Goal: Task Accomplishment & Management: Manage account settings

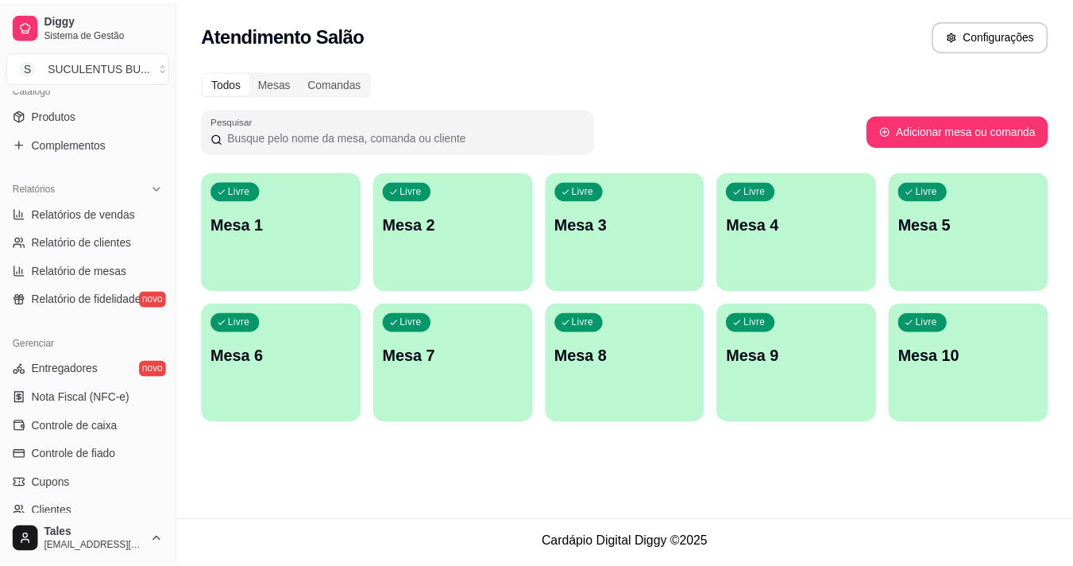
scroll to position [413, 0]
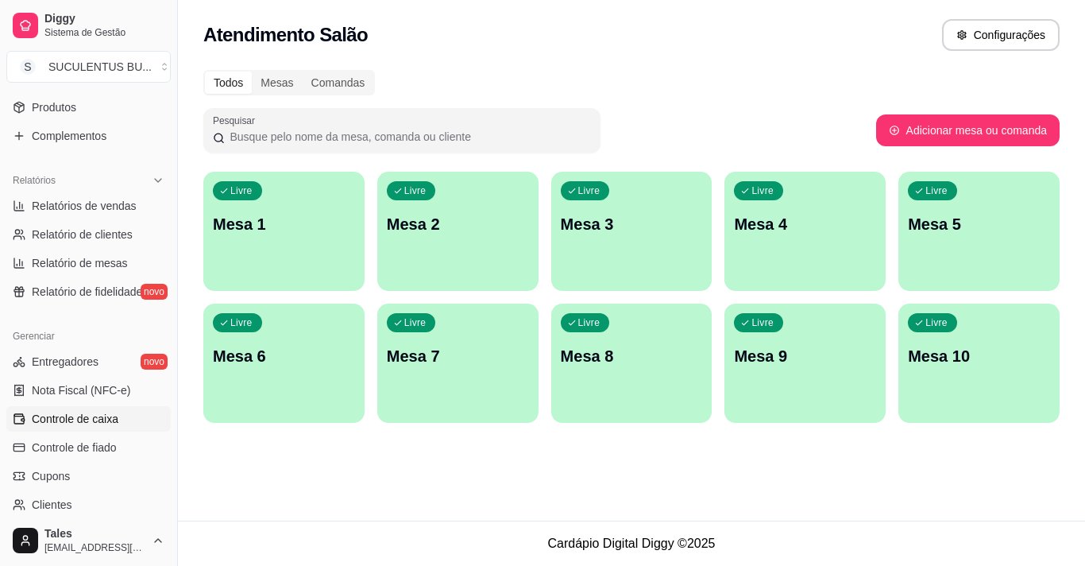
click at [83, 423] on span "Controle de caixa" at bounding box center [75, 419] width 87 height 16
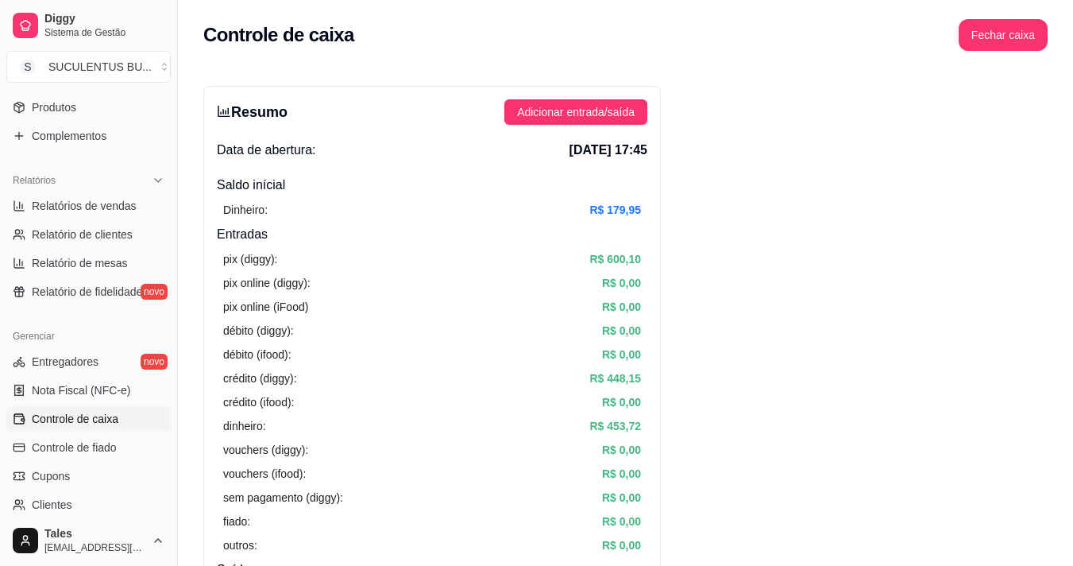
click at [91, 423] on span "Controle de caixa" at bounding box center [75, 419] width 87 height 16
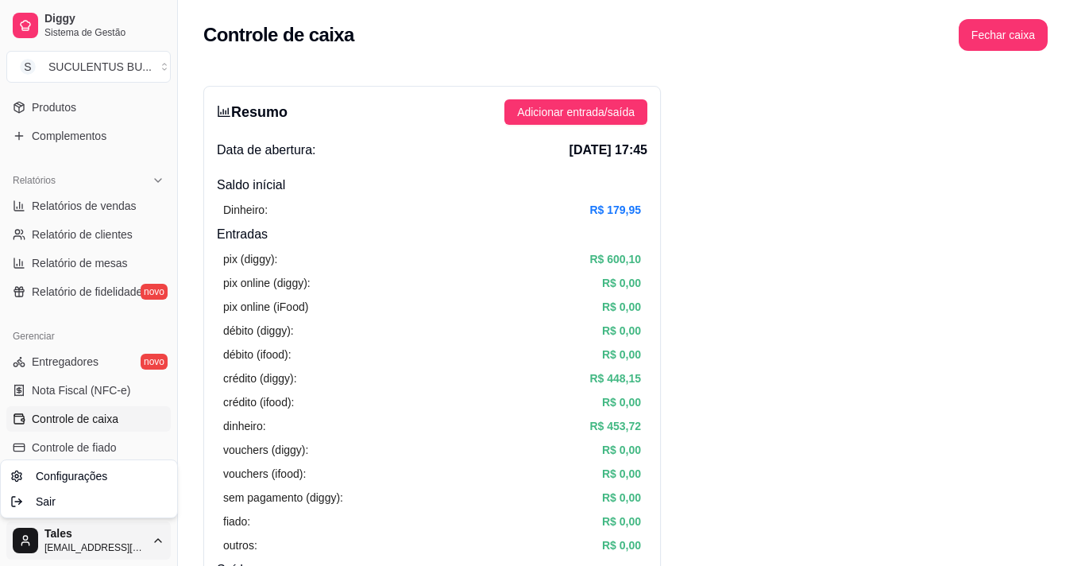
click at [96, 539] on html "Diggy Sistema de Gestão S SUCULENTUS BU ... Loja aberta Plano Customizado até 2…" at bounding box center [542, 283] width 1085 height 566
click at [814, 353] on html "Diggy Sistema de Gestão S SUCULENTUS BU ... Loja aberta Plano Customizado até 2…" at bounding box center [542, 283] width 1085 height 566
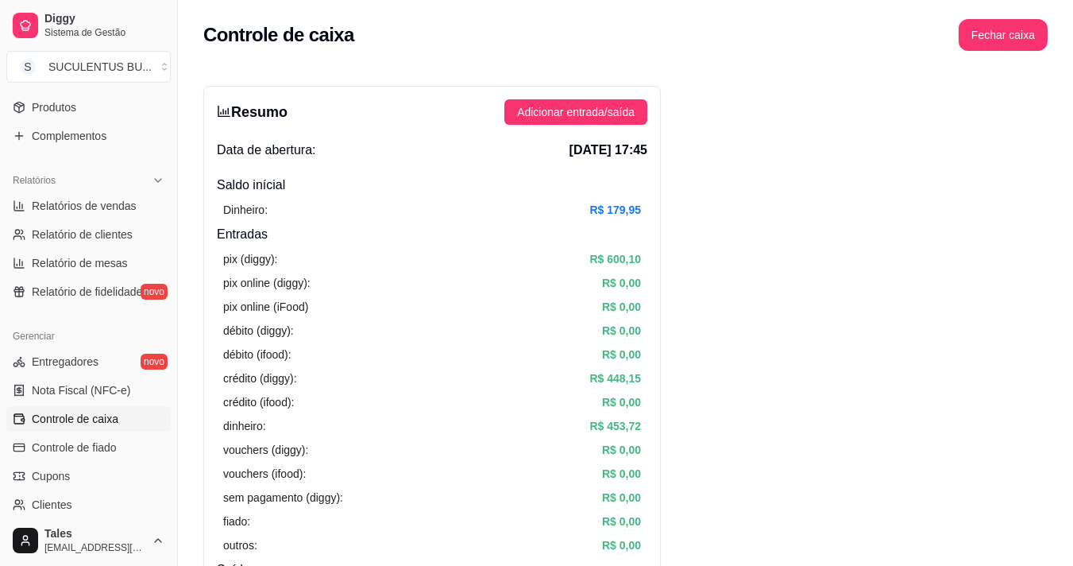
drag, startPoint x: 178, startPoint y: 325, endPoint x: 628, endPoint y: 294, distance: 451.5
click at [628, 294] on html "Diggy Sistema de Gestão S SUCULENTUS BU ... Loja aberta Plano Customizado até 2…" at bounding box center [536, 283] width 1073 height 566
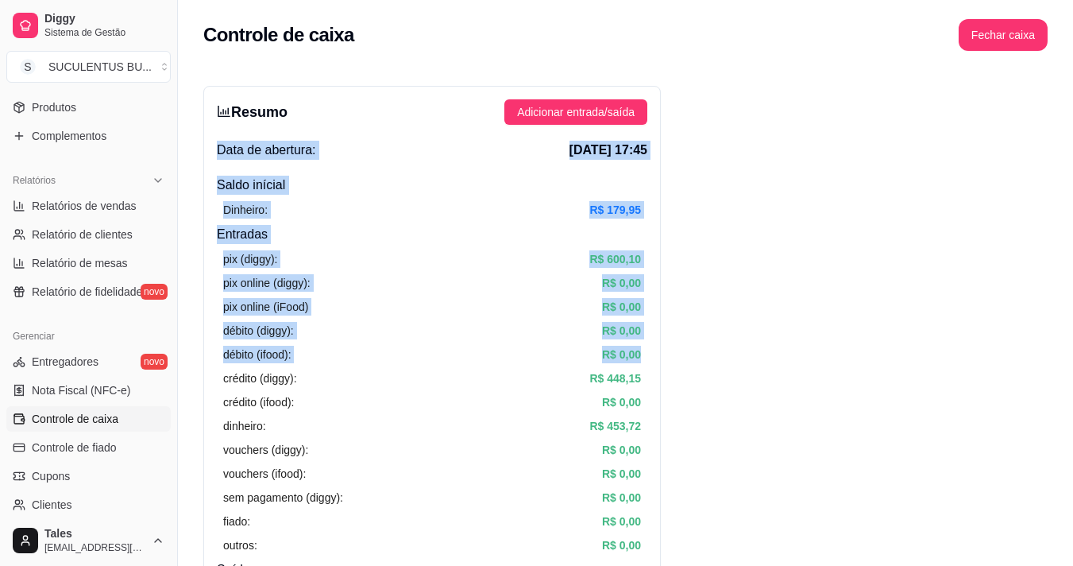
drag, startPoint x: 930, startPoint y: 346, endPoint x: 1048, endPoint y: 108, distance: 265.1
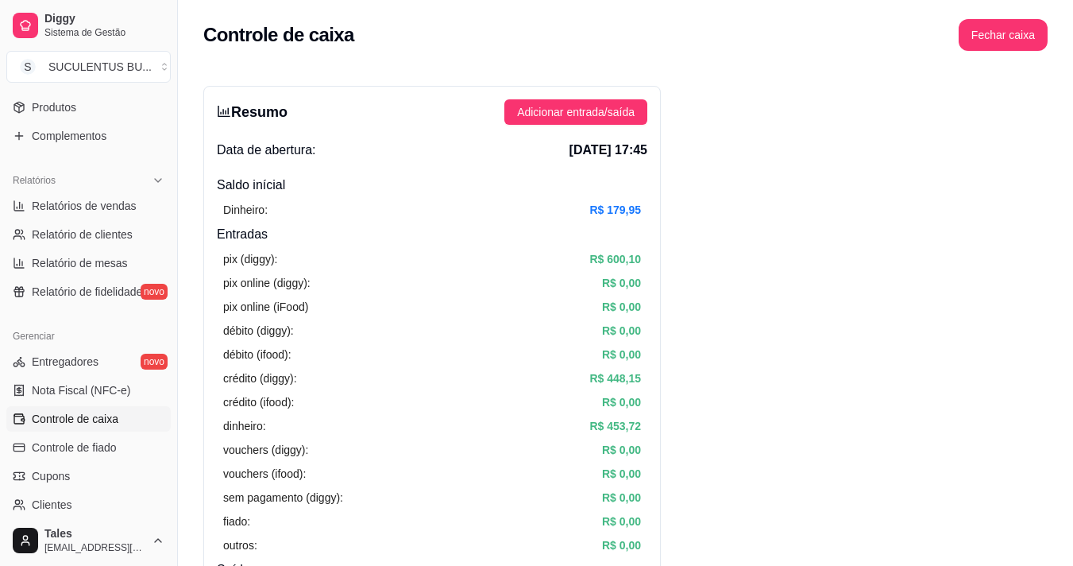
click at [1023, 31] on button "Fechar caixa" at bounding box center [1003, 35] width 89 height 32
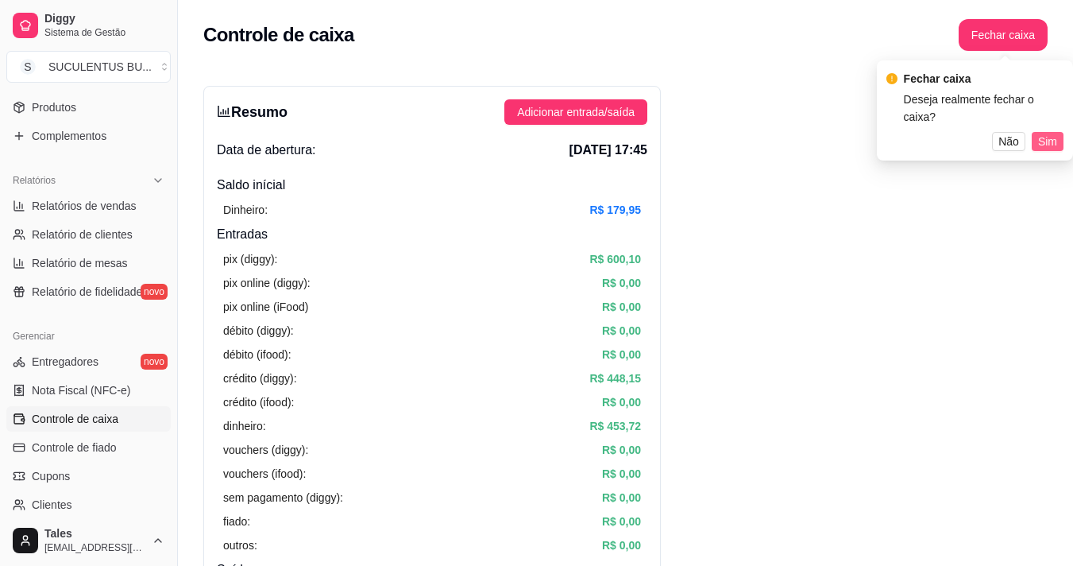
click at [1043, 133] on span "Sim" at bounding box center [1047, 141] width 19 height 17
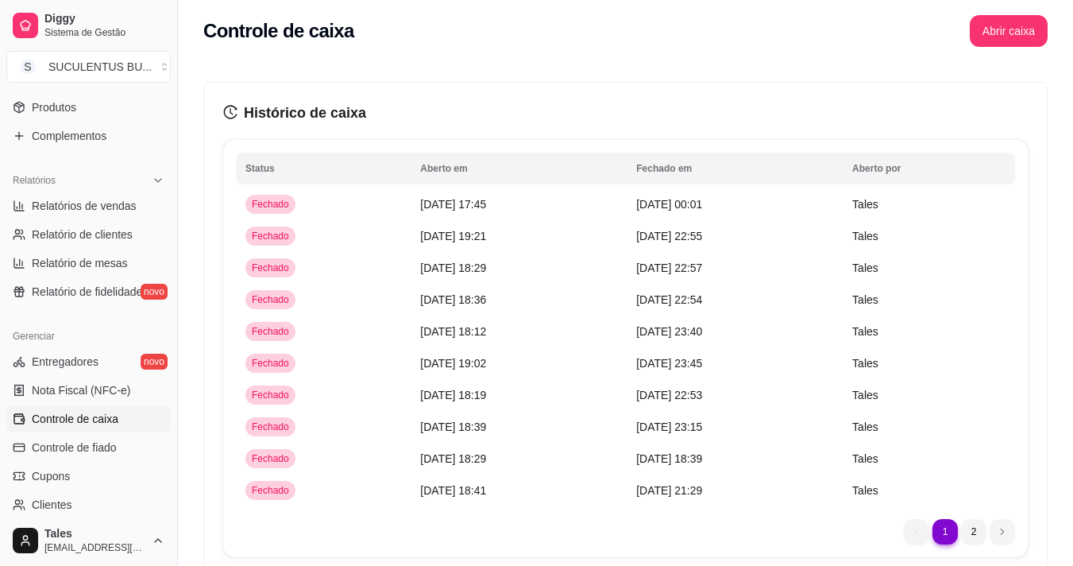
scroll to position [3, 0]
click at [72, 218] on link "Relatórios de vendas" at bounding box center [88, 205] width 164 height 25
select select "ALL"
select select "0"
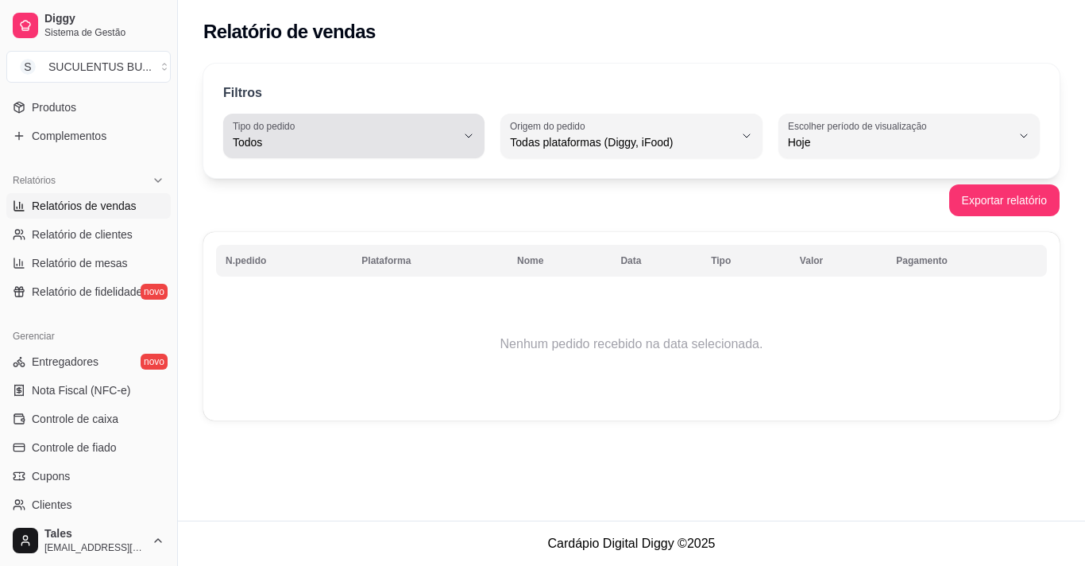
click at [366, 147] on span "Todos" at bounding box center [344, 142] width 223 height 16
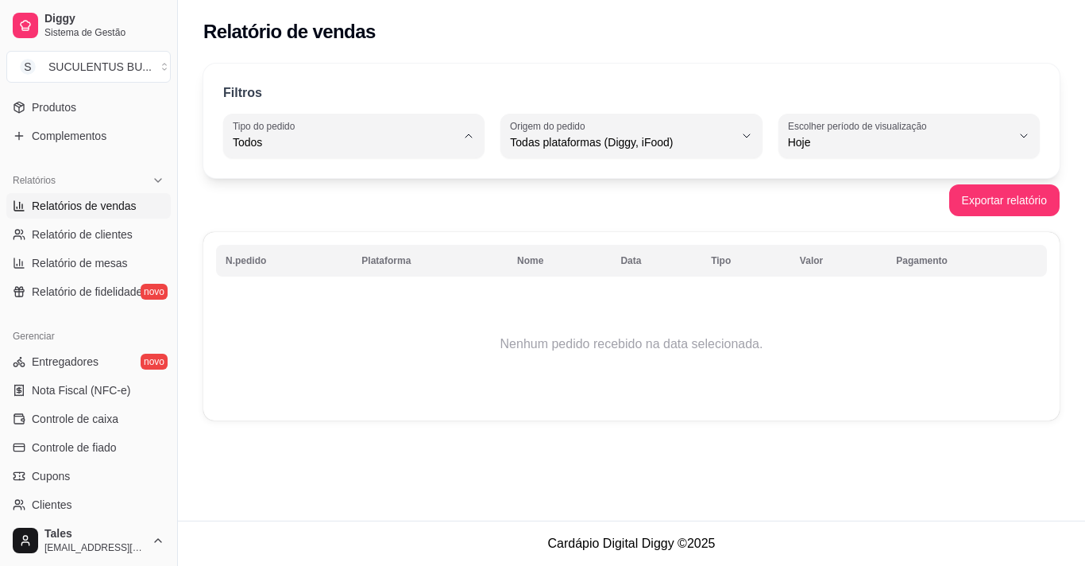
click at [597, 51] on div "Relatório de vendas" at bounding box center [631, 27] width 907 height 54
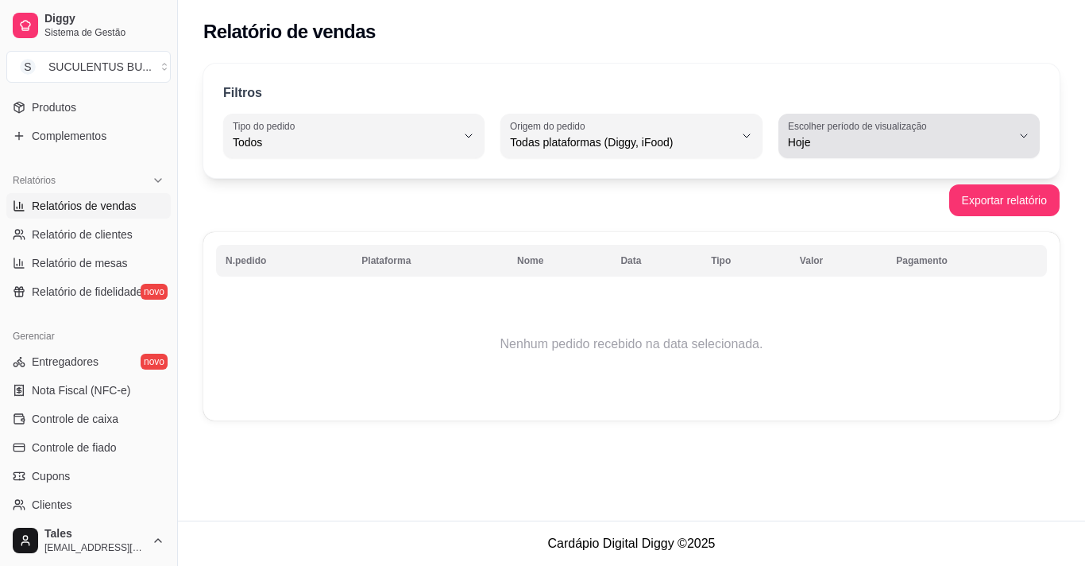
click at [837, 142] on span "Hoje" at bounding box center [899, 142] width 223 height 16
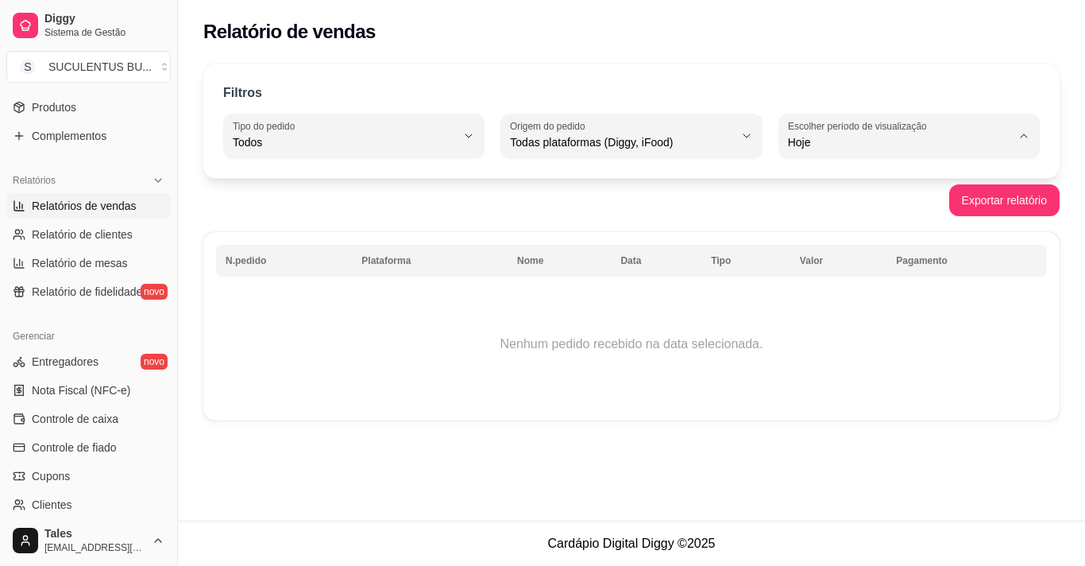
click at [812, 210] on span "Ontem" at bounding box center [901, 206] width 211 height 15
type input "1"
select select "1"
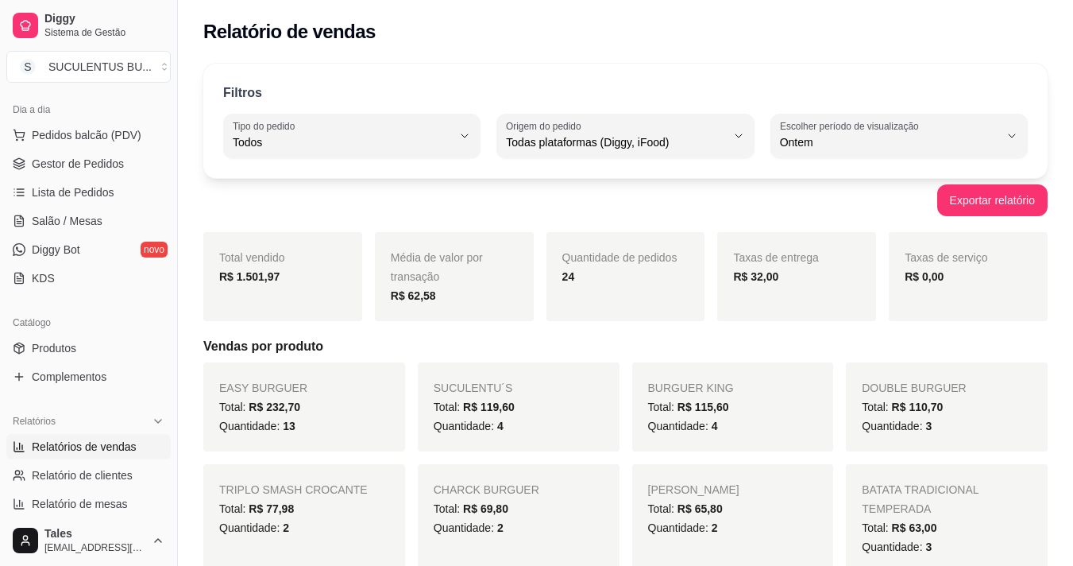
scroll to position [96, 0]
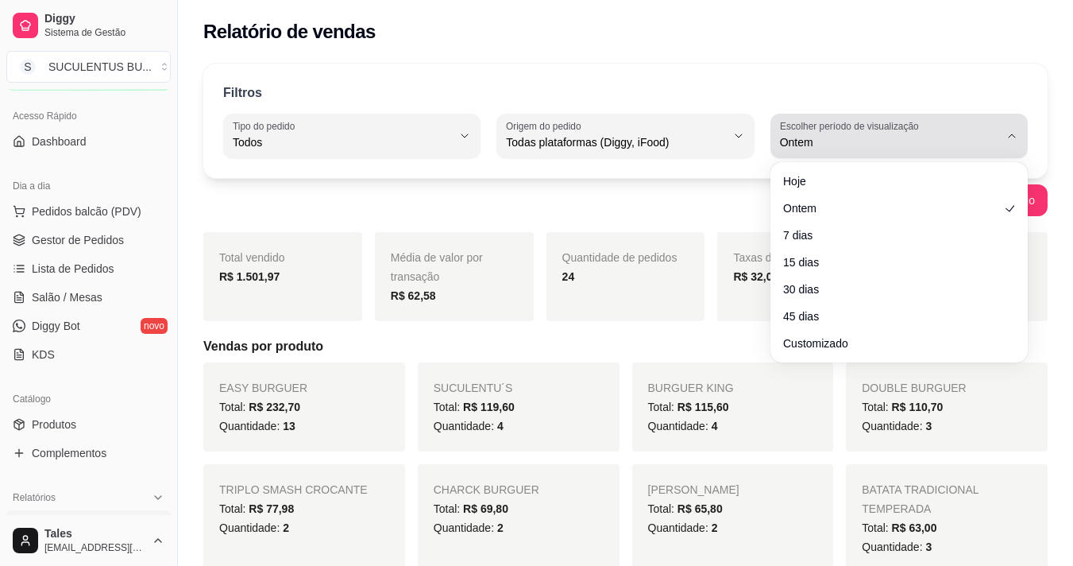
click at [812, 137] on span "Ontem" at bounding box center [889, 142] width 219 height 16
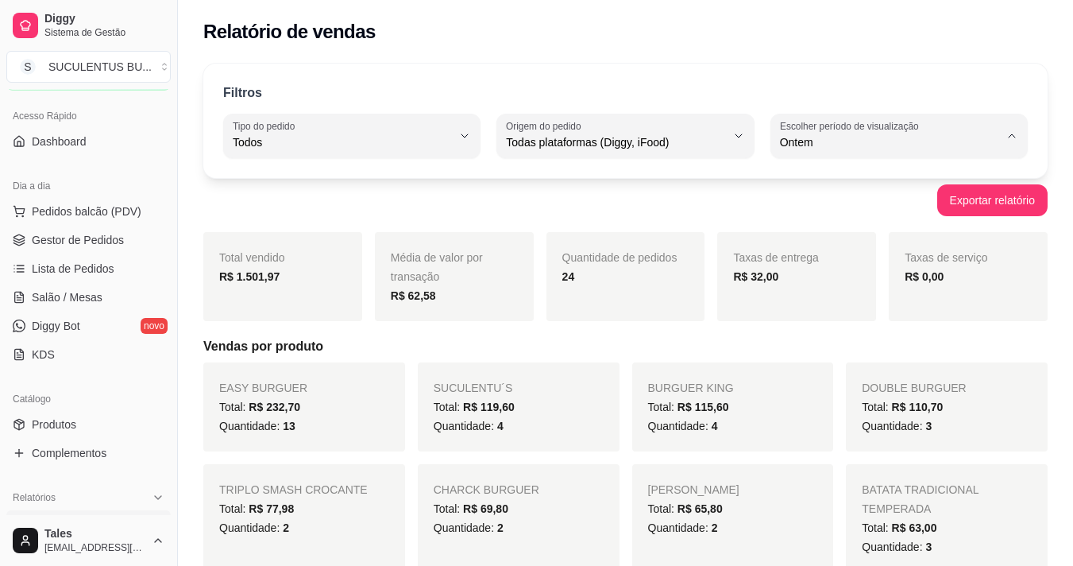
click at [798, 343] on span "Customizado" at bounding box center [890, 335] width 207 height 15
type input "-1"
select select "-1"
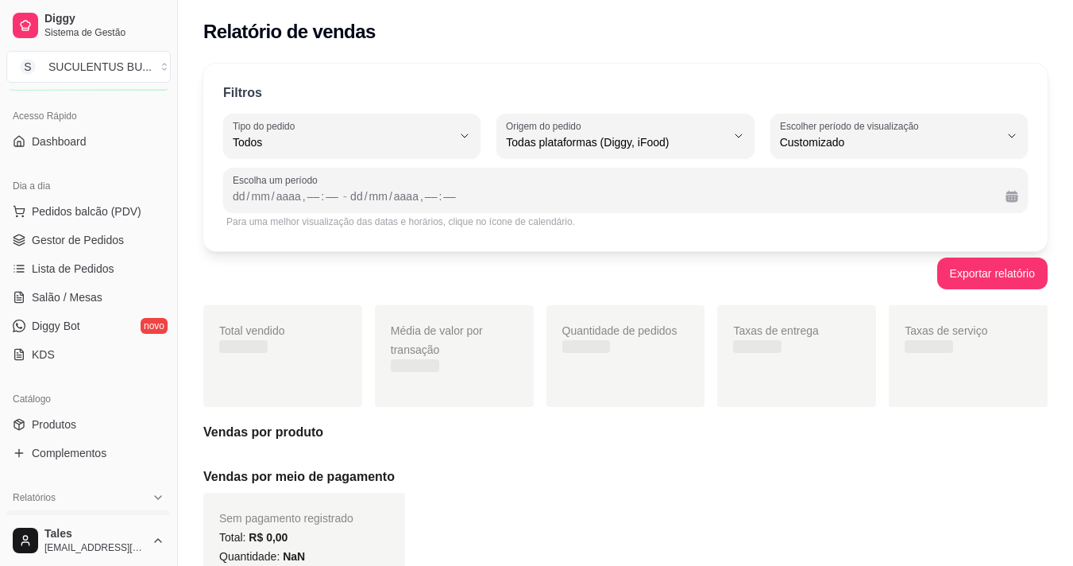
scroll to position [15, 0]
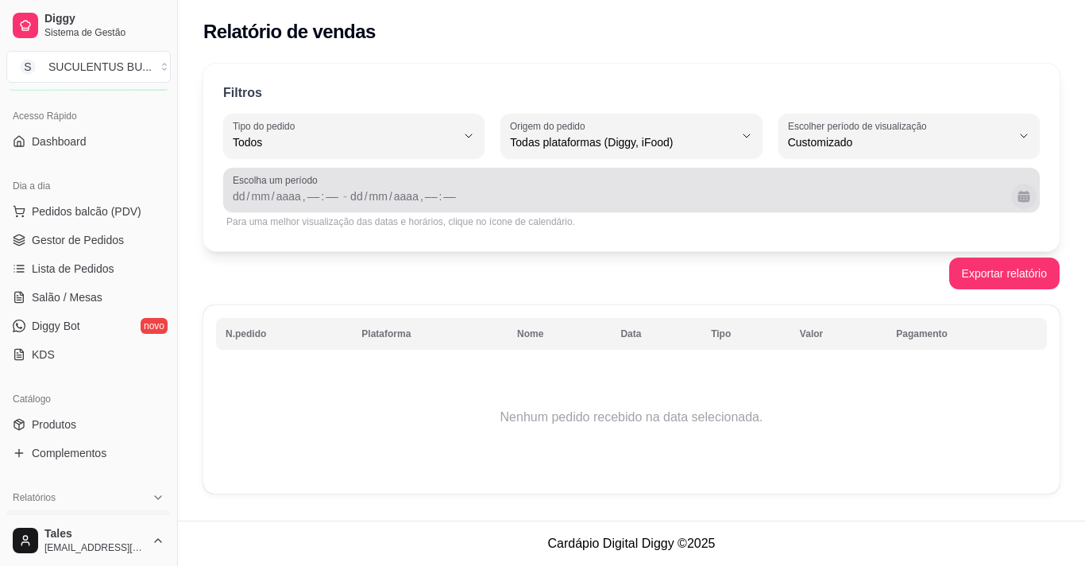
click at [1019, 195] on button "Calendário" at bounding box center [1023, 196] width 25 height 25
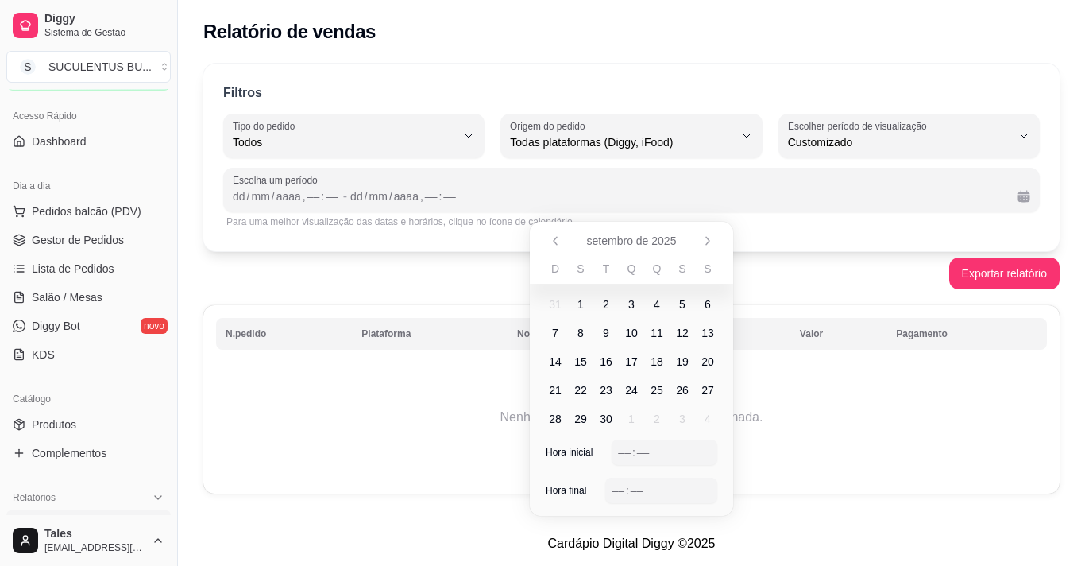
click at [584, 306] on span "1" at bounding box center [580, 304] width 25 height 25
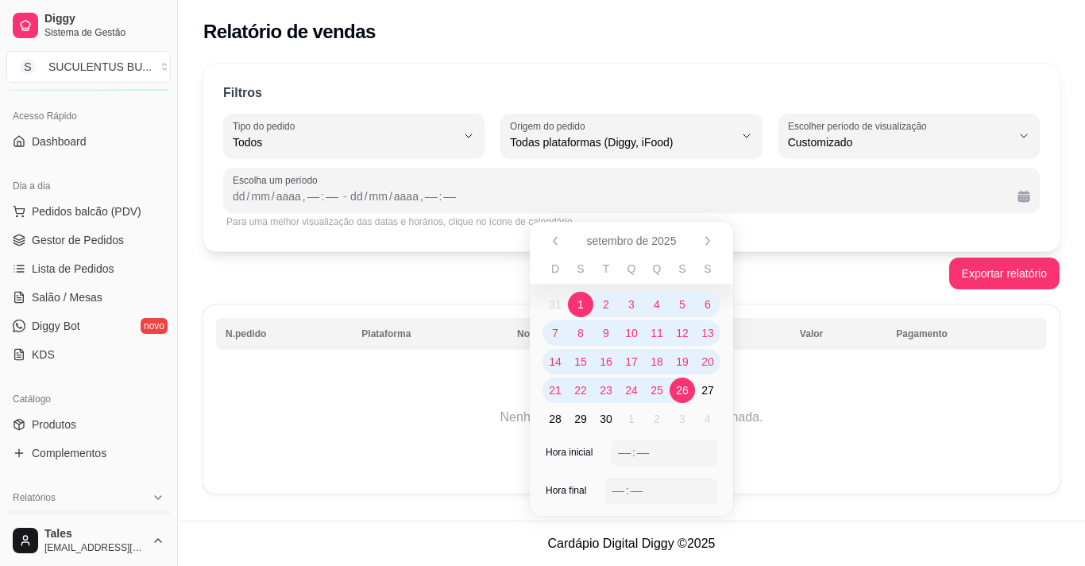
click at [684, 392] on span "26" at bounding box center [682, 390] width 13 height 16
click at [623, 449] on div "––" at bounding box center [625, 452] width 16 height 16
click at [631, 488] on div "––" at bounding box center [637, 490] width 16 height 16
click at [625, 488] on div ":" at bounding box center [627, 490] width 6 height 16
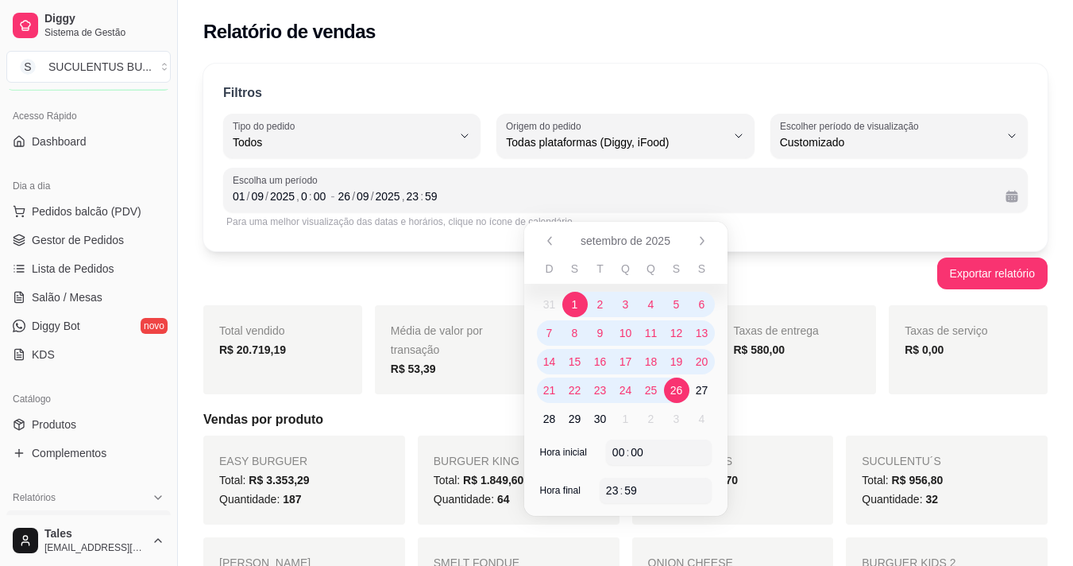
click at [749, 422] on h5 "Vendas por produto" at bounding box center [625, 419] width 845 height 19
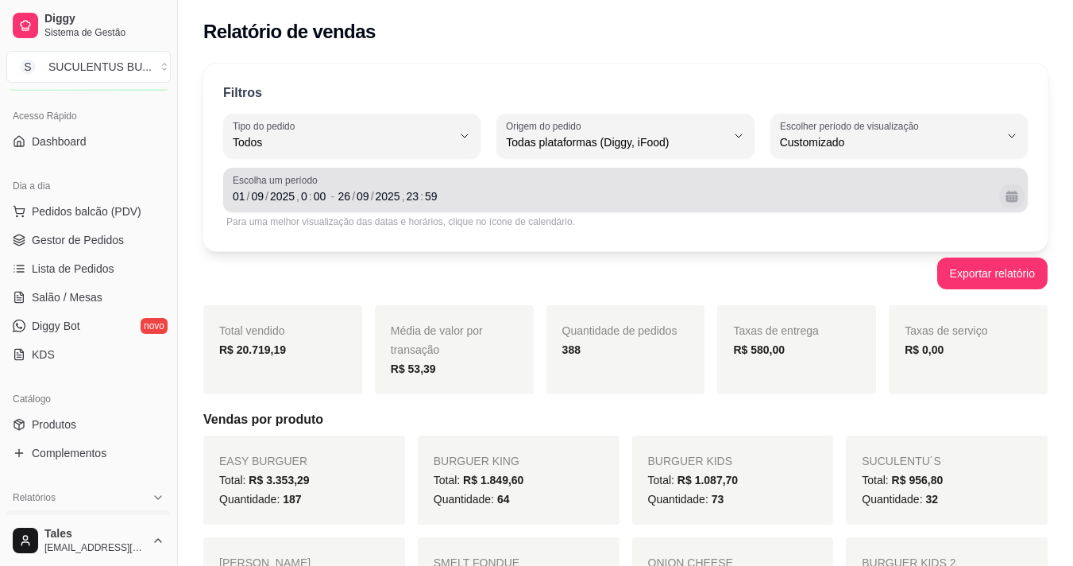
click at [1014, 199] on button "Calendário" at bounding box center [1011, 196] width 25 height 25
